Goal: Transaction & Acquisition: Book appointment/travel/reservation

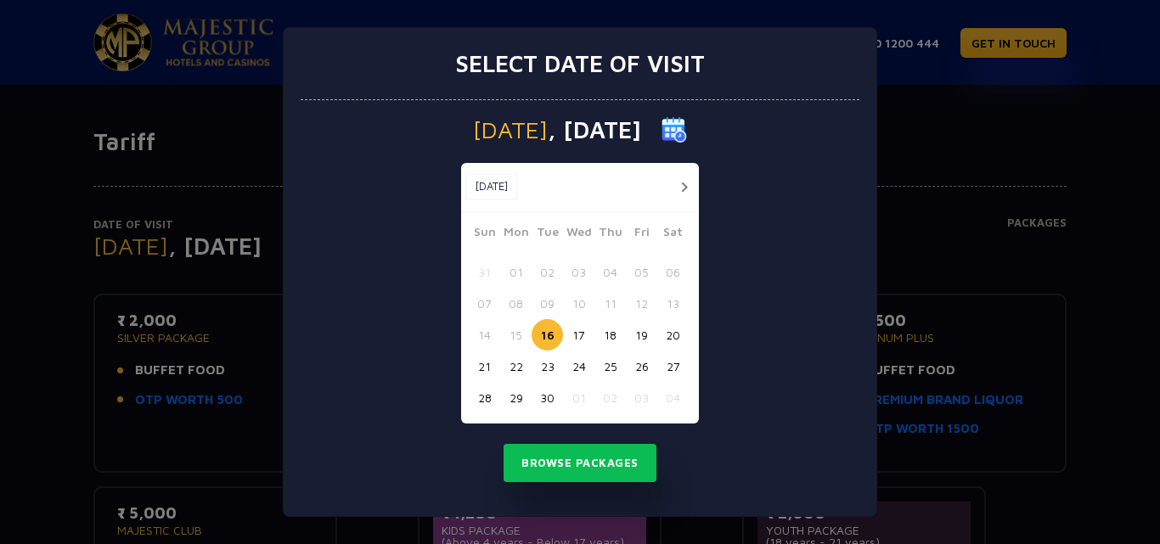
click at [689, 183] on button "button" at bounding box center [683, 187] width 21 height 21
click at [640, 370] on button "24" at bounding box center [641, 366] width 31 height 31
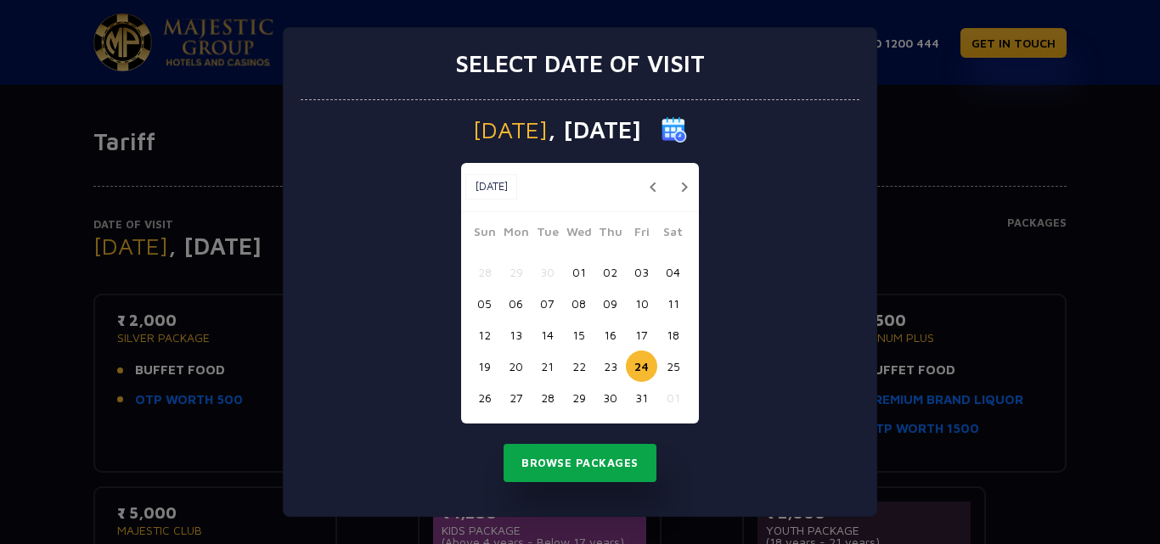
click at [622, 468] on button "Browse Packages" at bounding box center [579, 463] width 153 height 39
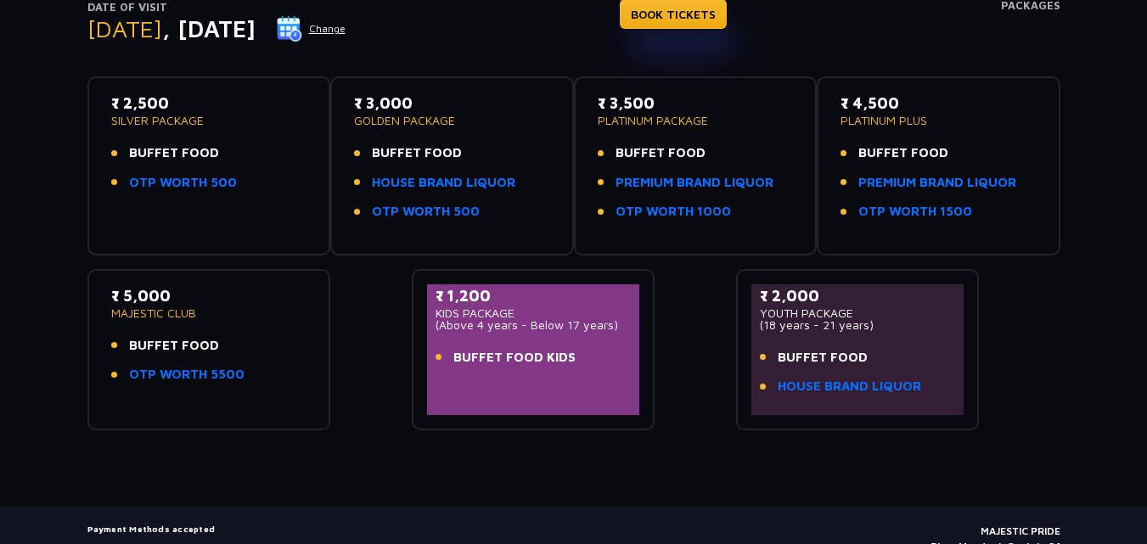
scroll to position [138, 0]
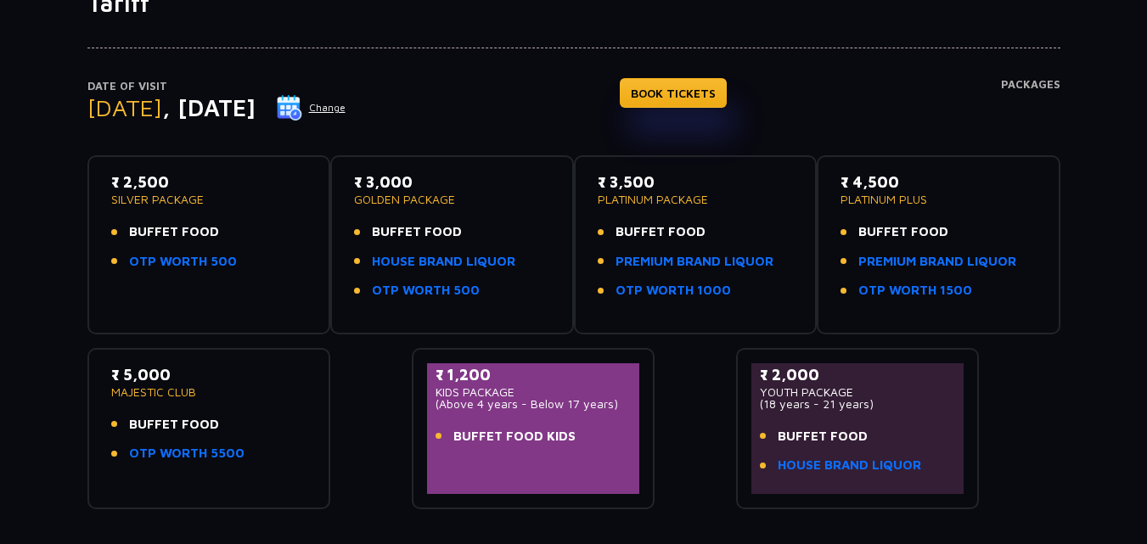
click at [499, 216] on div "₹ 3,000 GOLDEN PACKAGE BUFFET FOOD HOUSE BRAND LIQUOR OTP WORTH 500" at bounding box center [452, 241] width 196 height 140
click at [444, 194] on p "GOLDEN PACKAGE" at bounding box center [452, 200] width 196 height 12
click at [678, 95] on link "BOOK TICKETS" at bounding box center [673, 93] width 107 height 30
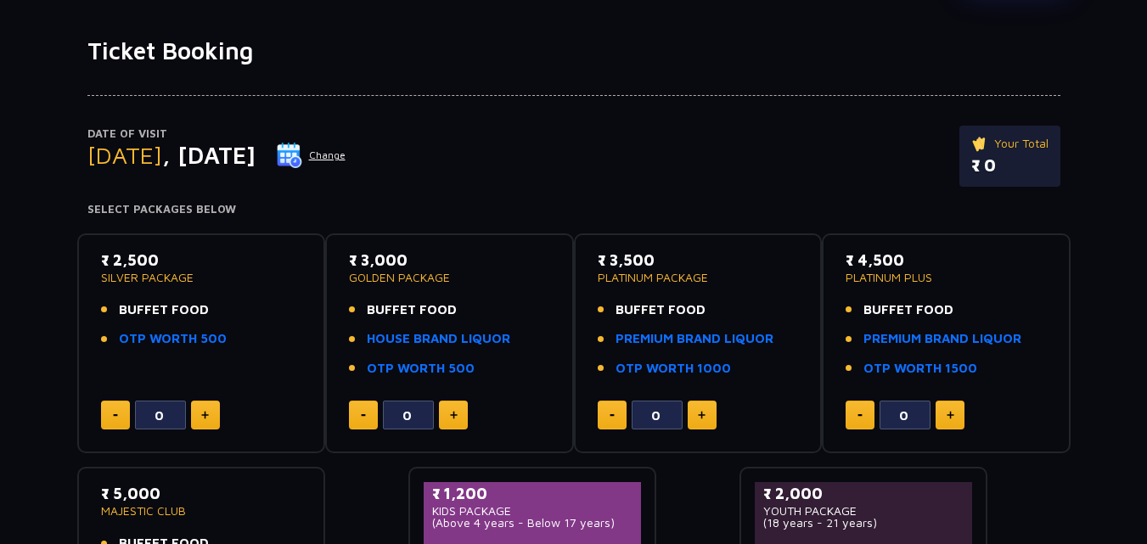
scroll to position [170, 0]
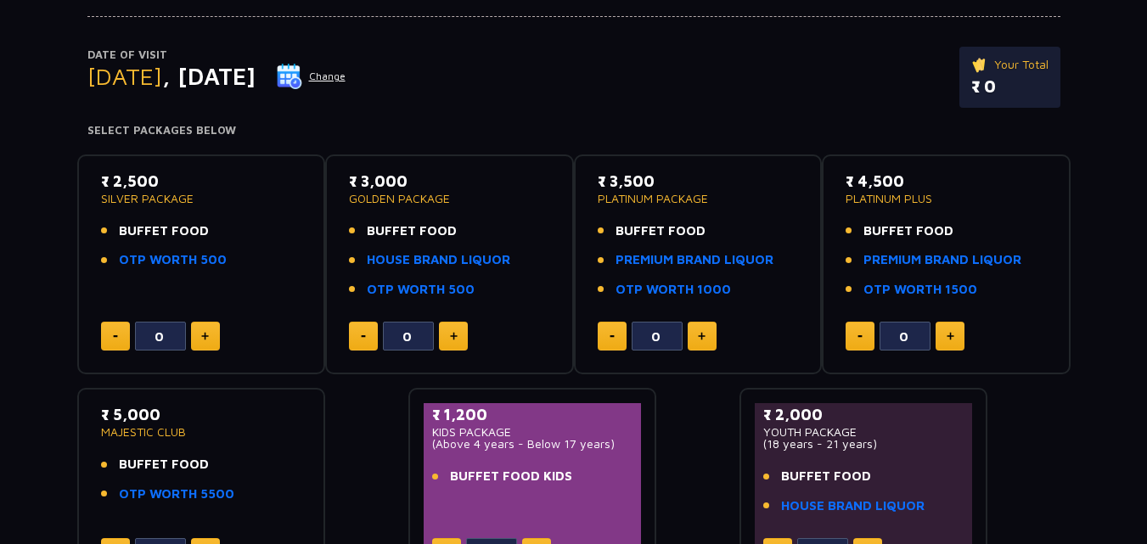
click at [204, 334] on img at bounding box center [205, 336] width 8 height 8
type input "2"
click at [701, 337] on img at bounding box center [702, 336] width 8 height 8
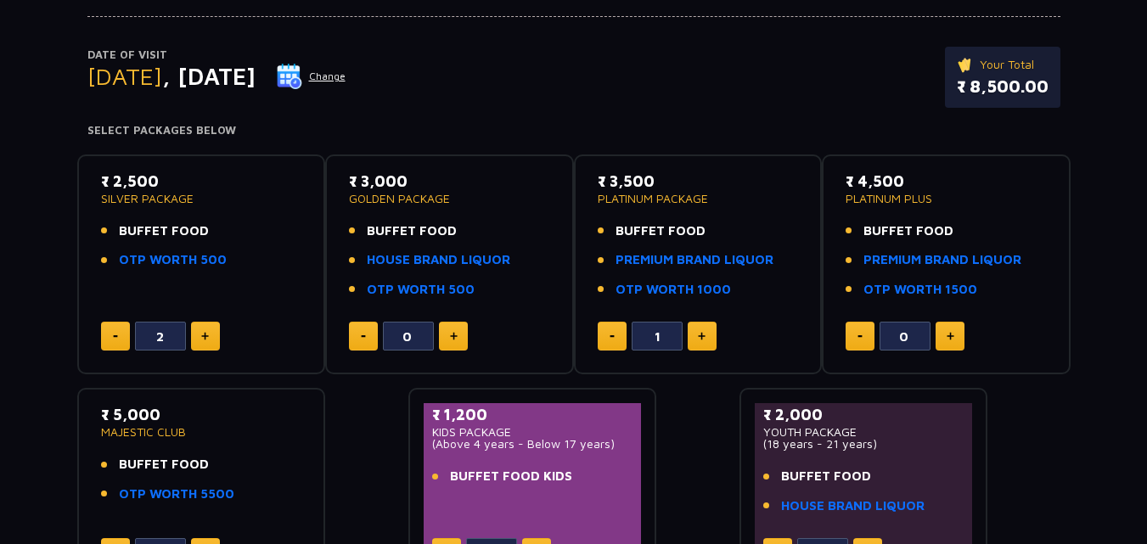
type input "2"
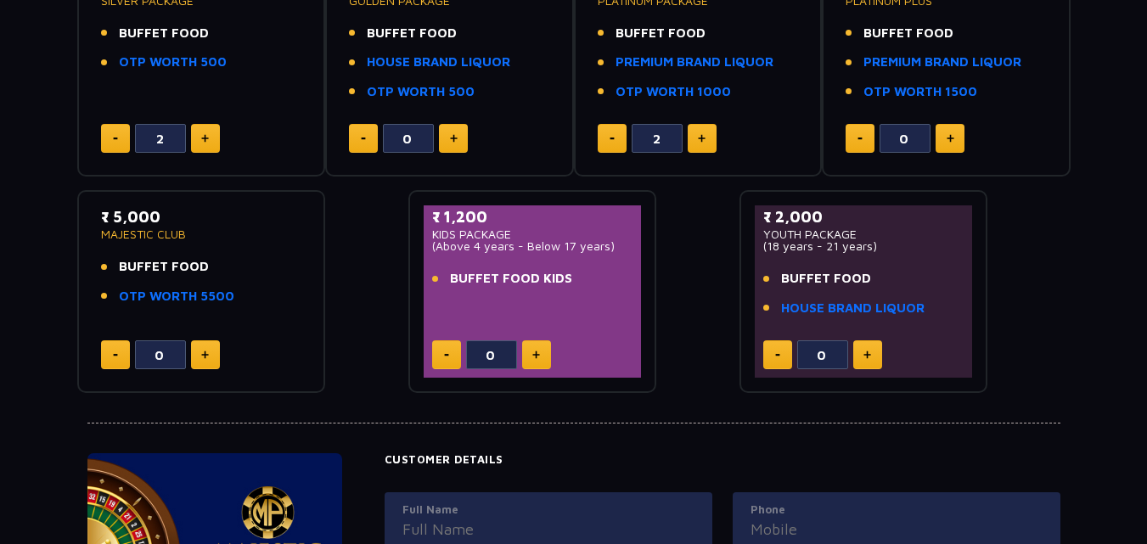
scroll to position [408, 0]
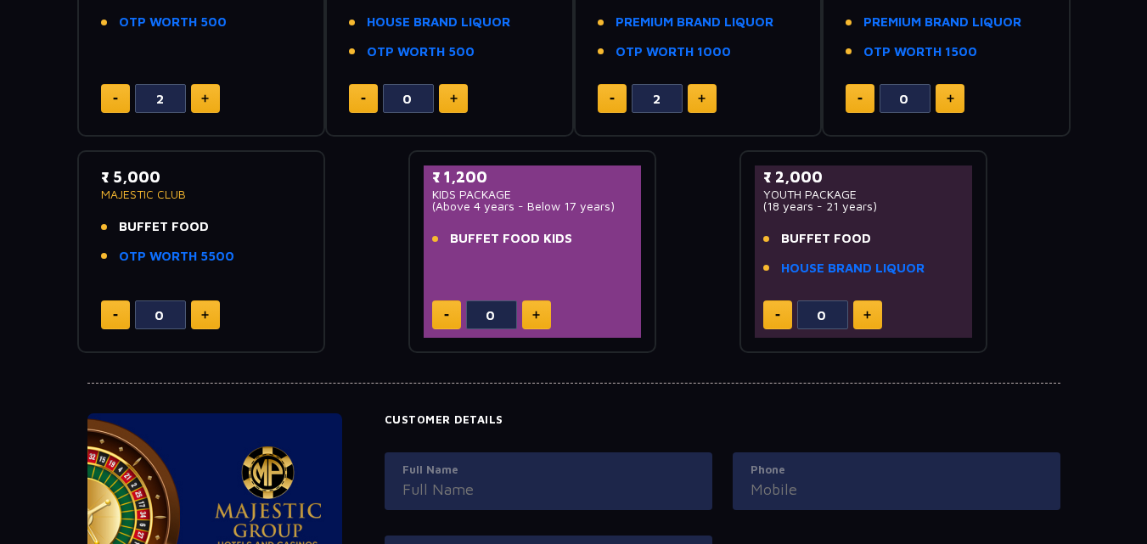
click at [545, 314] on button at bounding box center [536, 315] width 29 height 29
type input "3"
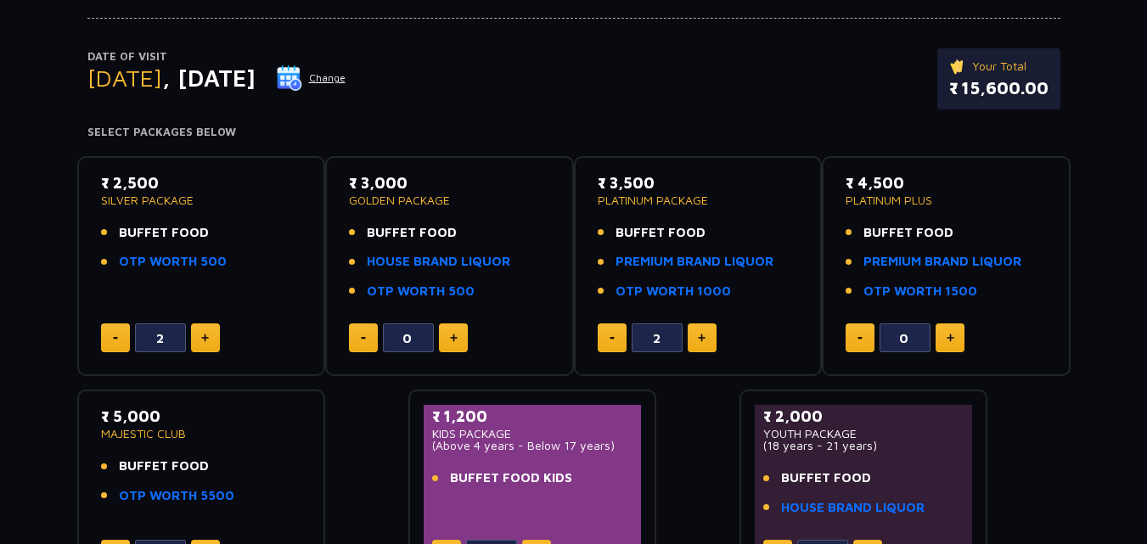
scroll to position [170, 0]
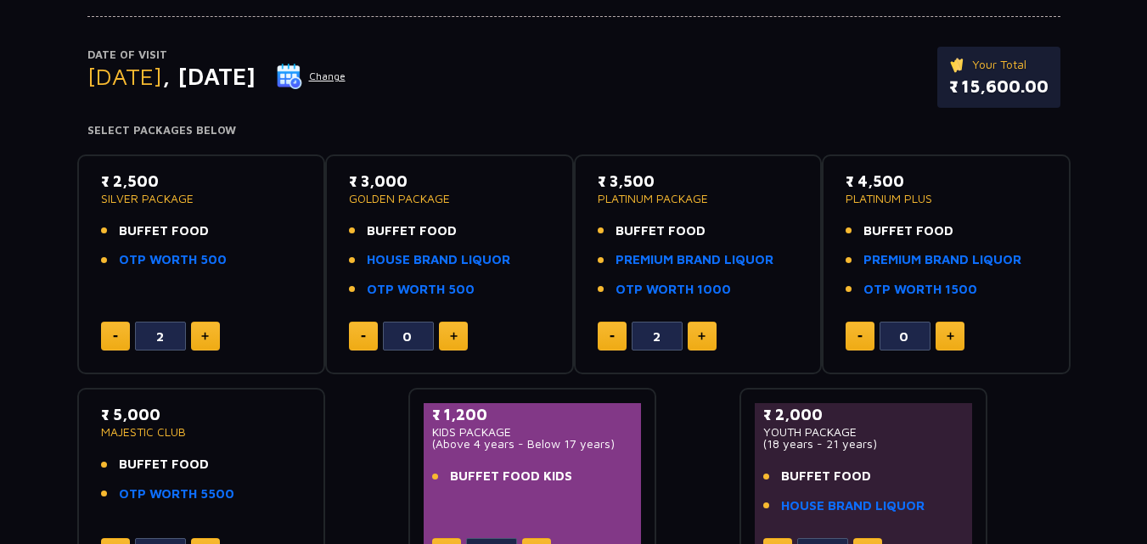
click at [610, 337] on img at bounding box center [612, 336] width 5 height 3
type input "0"
click at [460, 331] on button at bounding box center [453, 336] width 29 height 29
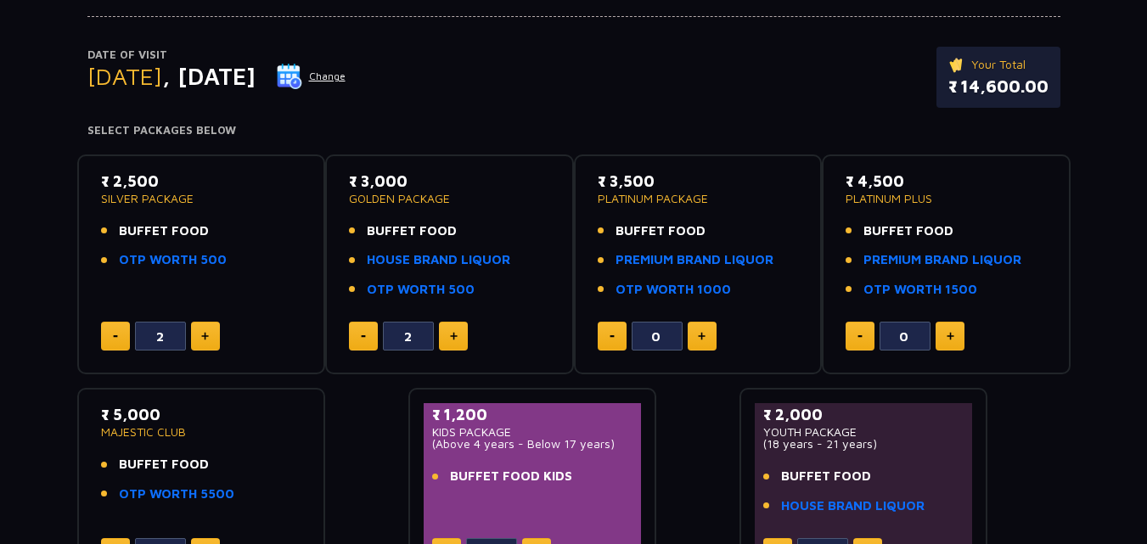
click at [359, 340] on button at bounding box center [363, 336] width 29 height 29
type input "0"
click at [706, 337] on button at bounding box center [702, 336] width 29 height 29
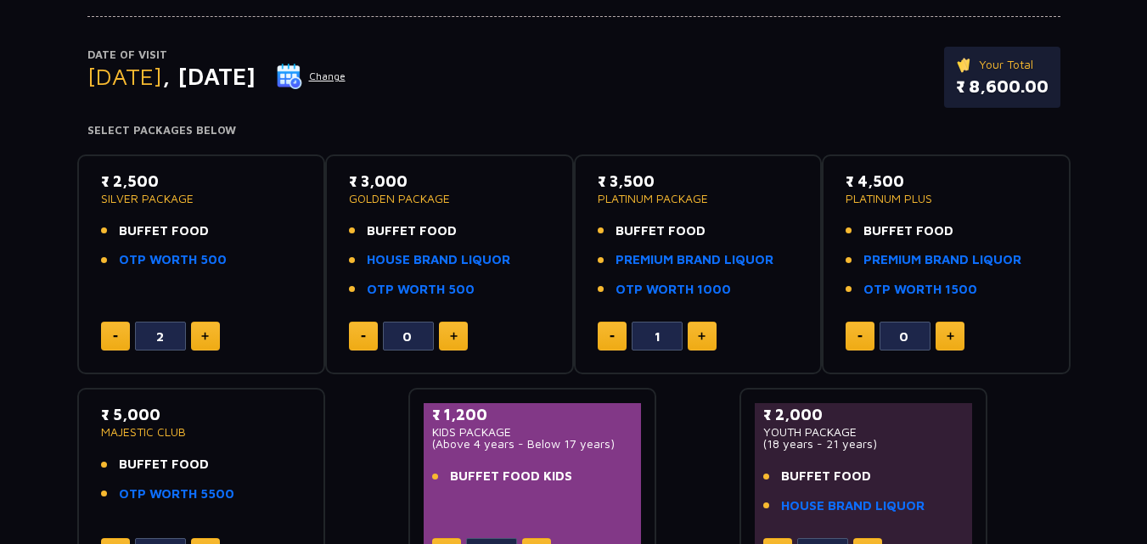
type input "2"
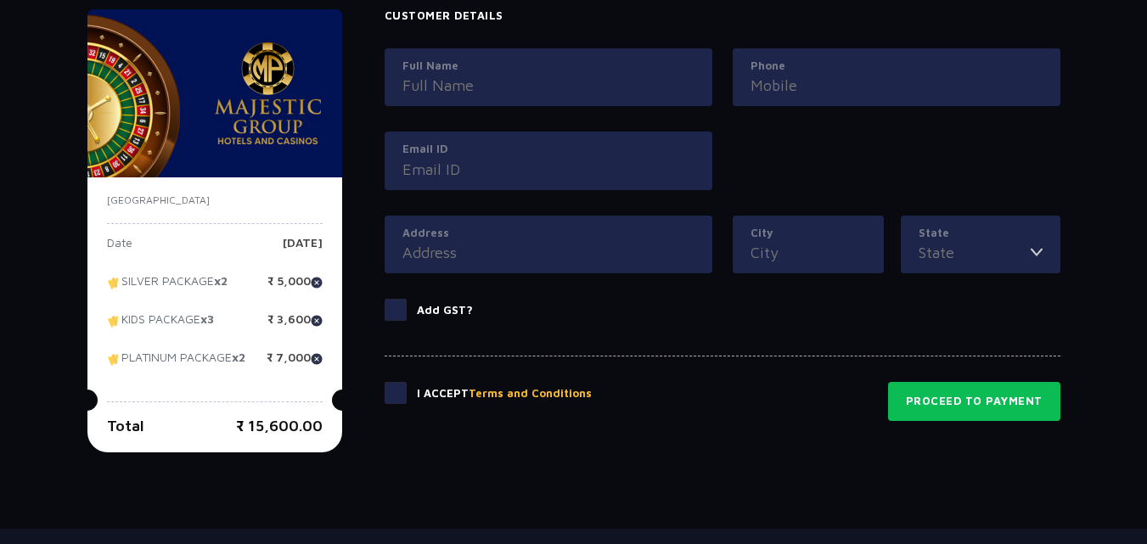
scroll to position [815, 0]
